Goal: Task Accomplishment & Management: Manage account settings

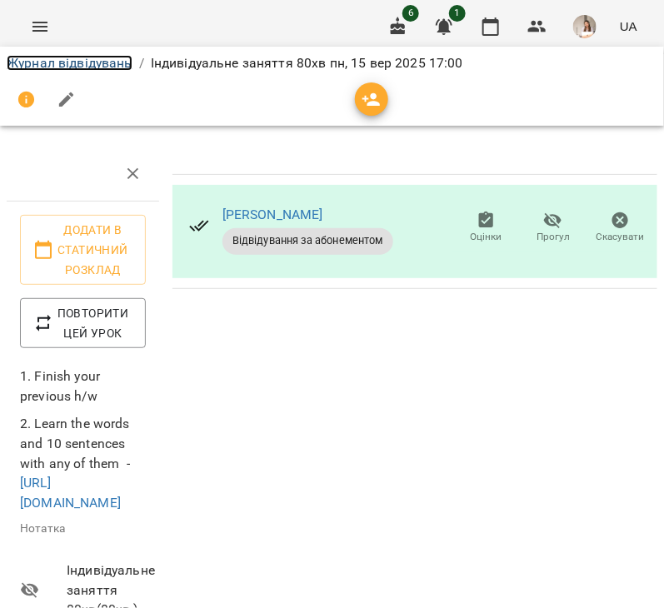
click at [101, 63] on link "Журнал відвідувань" at bounding box center [70, 63] width 126 height 16
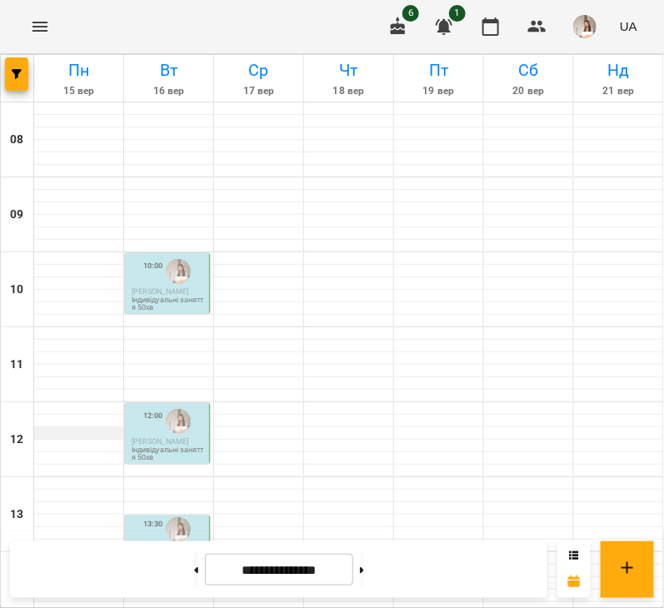
scroll to position [619, 0]
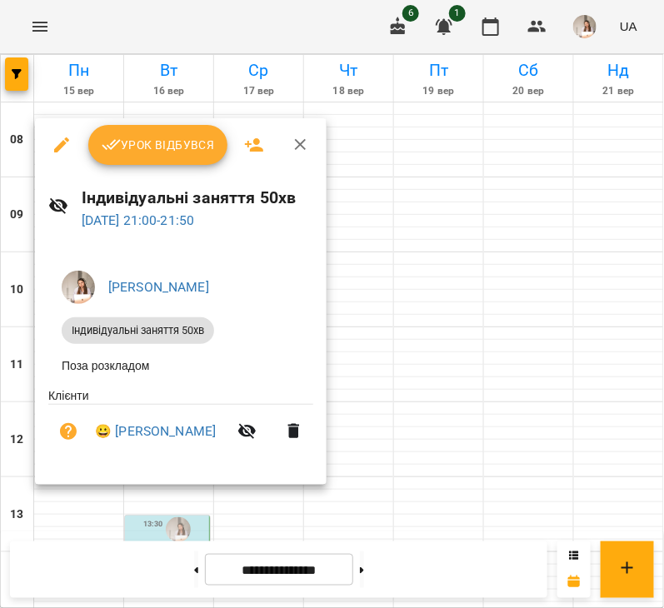
click at [147, 148] on span "Урок відбувся" at bounding box center [158, 145] width 113 height 20
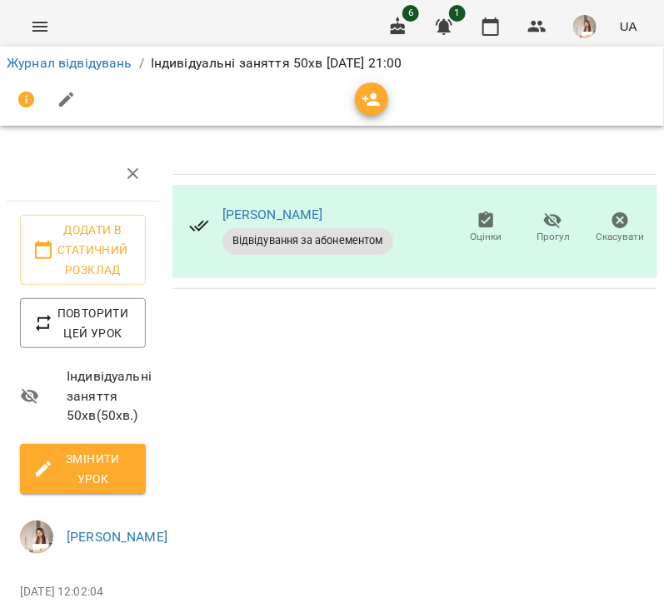
click at [68, 98] on icon "button" at bounding box center [66, 100] width 15 height 15
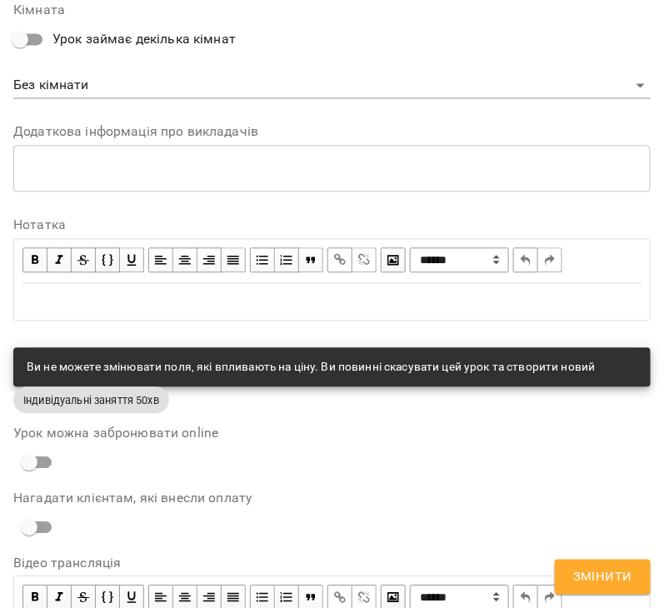
click at [82, 293] on div "Edit text" at bounding box center [332, 302] width 619 height 20
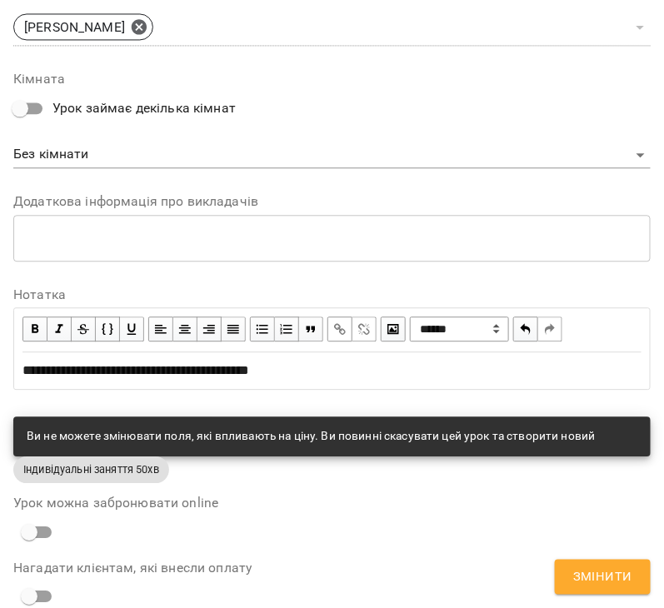
scroll to position [799, 0]
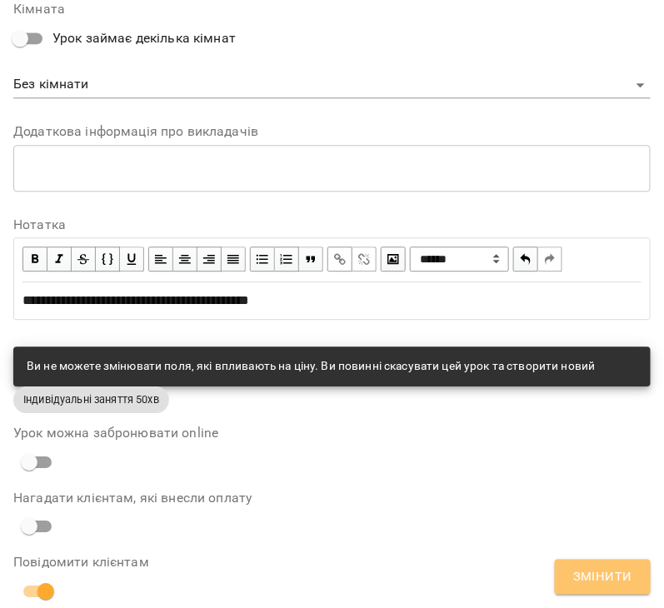
click at [578, 573] on span "Змінити" at bounding box center [602, 578] width 59 height 22
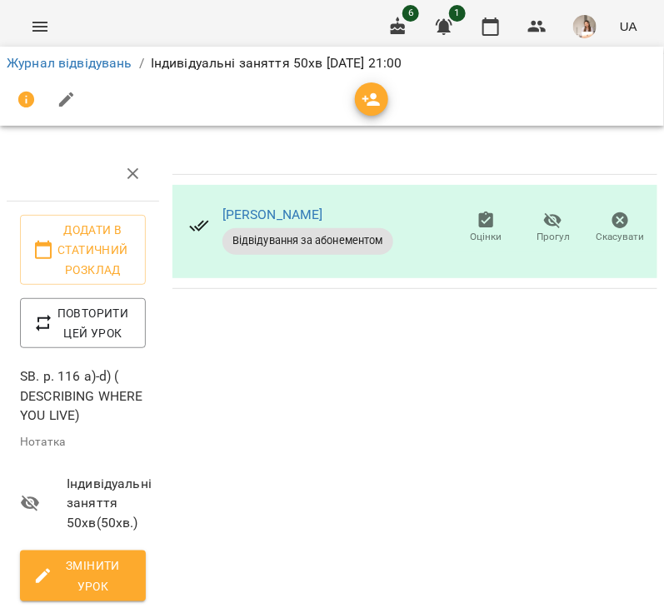
scroll to position [0, 7]
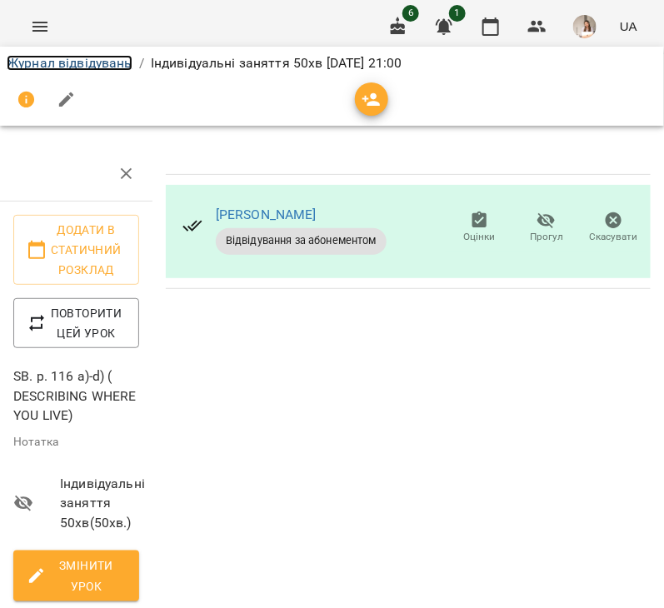
click at [54, 63] on link "Журнал відвідувань" at bounding box center [70, 63] width 126 height 16
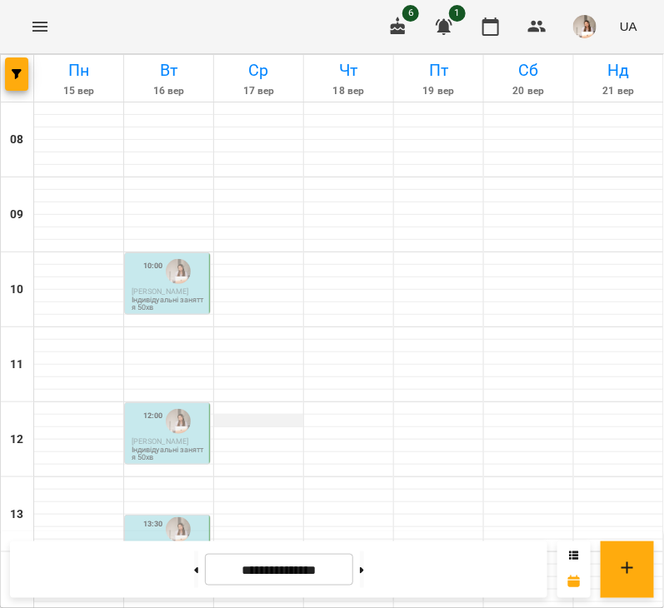
scroll to position [619, 0]
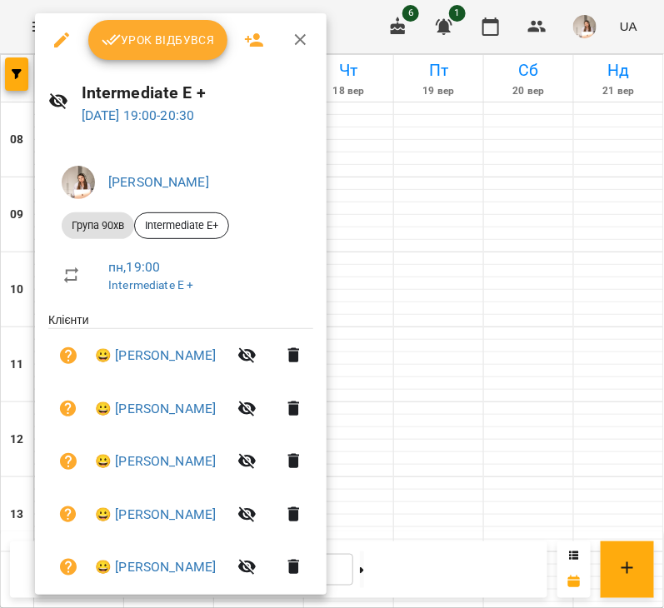
click at [134, 68] on div "Intermediate E + [DATE] 19:00 - 20:30" at bounding box center [181, 103] width 292 height 73
click at [140, 57] on button "Урок відбувся" at bounding box center [158, 40] width 140 height 40
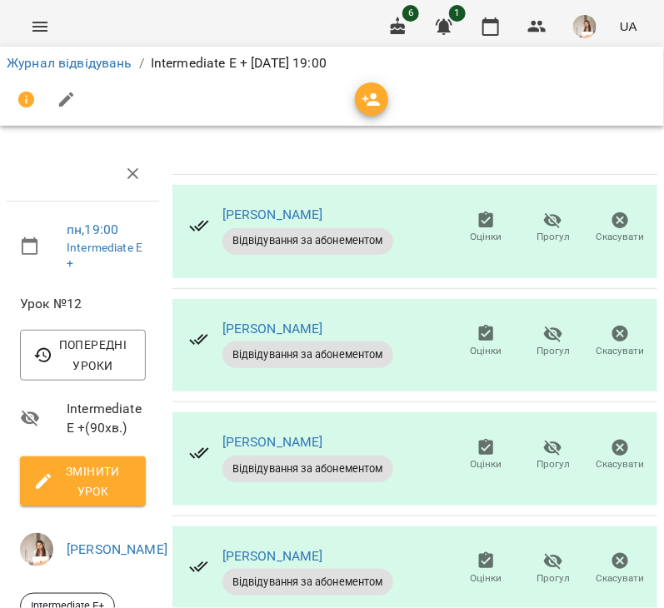
scroll to position [242, 0]
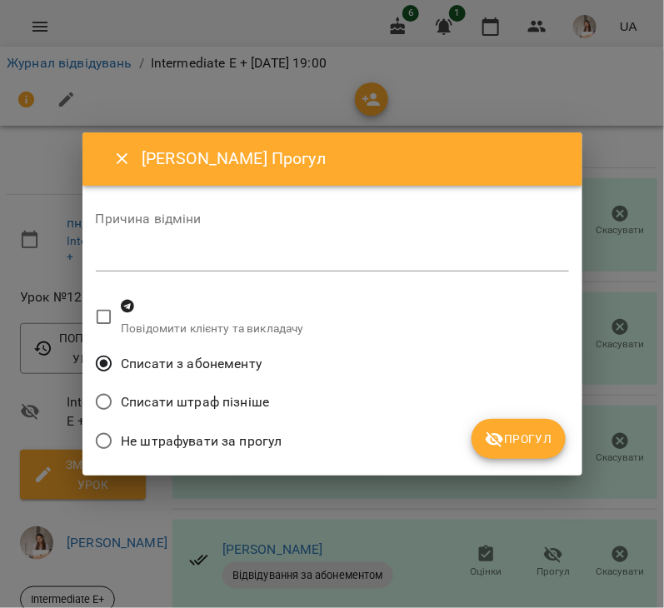
click at [525, 431] on span "Прогул" at bounding box center [519, 439] width 68 height 20
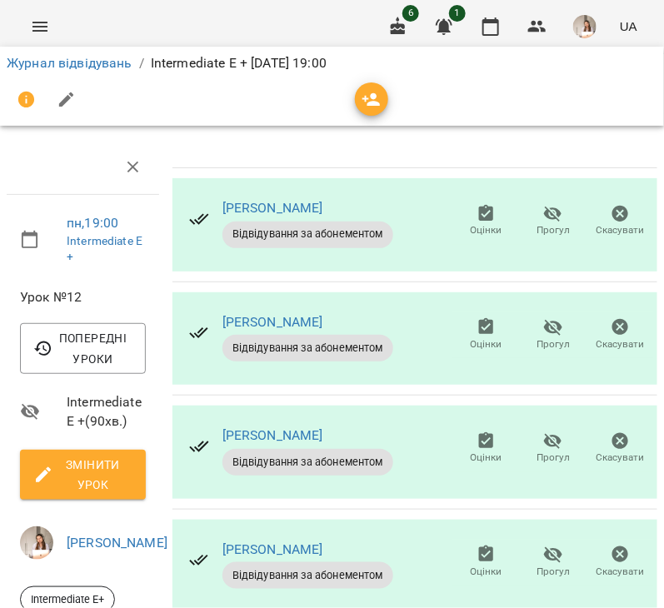
scroll to position [9, 0]
click at [63, 90] on icon "button" at bounding box center [67, 100] width 20 height 20
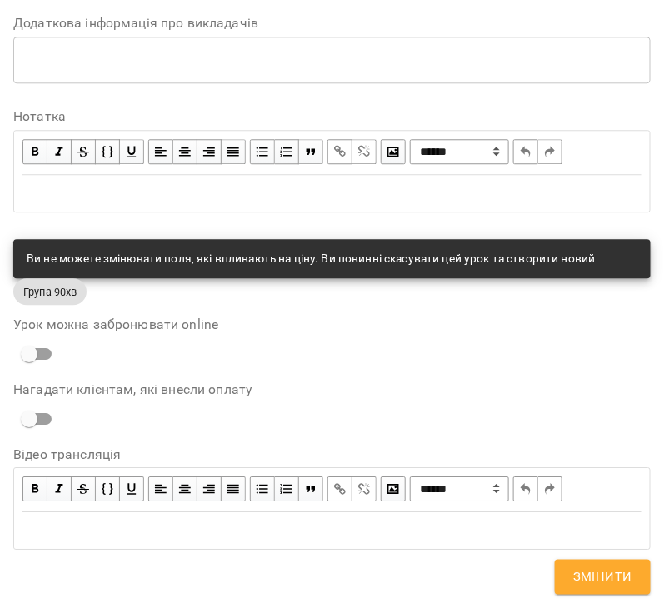
click at [100, 200] on div "Edit text" at bounding box center [332, 193] width 619 height 20
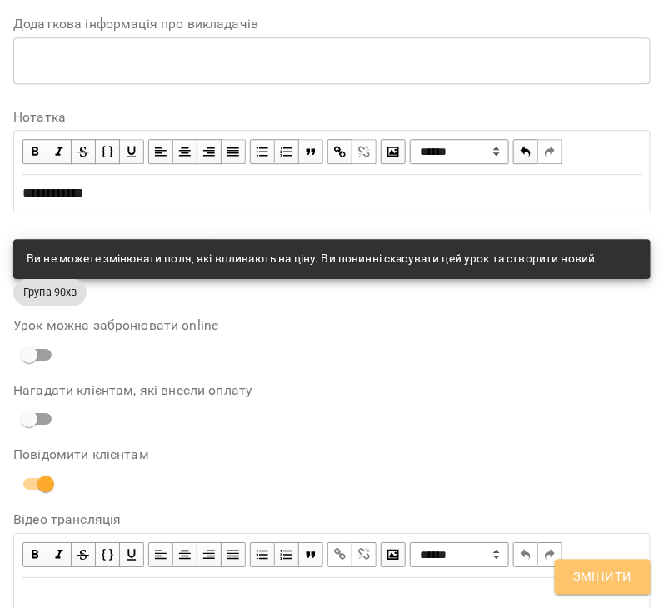
click at [603, 587] on span "Змінити" at bounding box center [602, 578] width 59 height 22
